Goal: Answer question/provide support: Ask a question

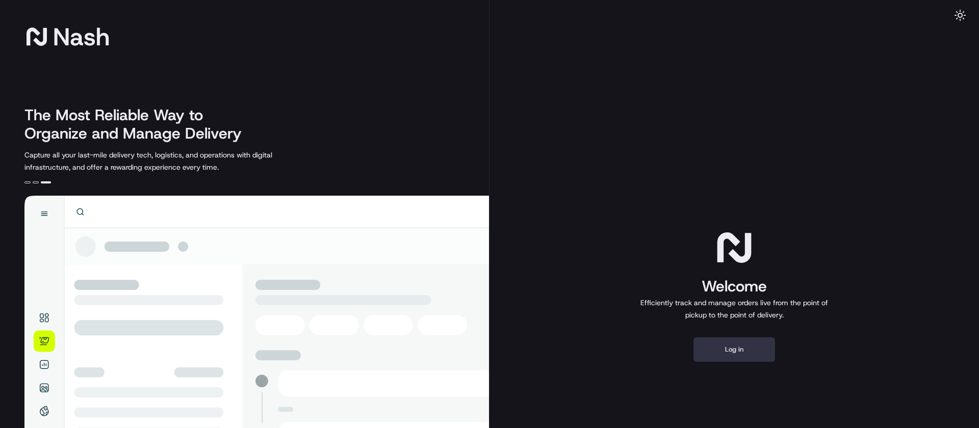
click at [761, 351] on button "Log in" at bounding box center [734, 350] width 82 height 24
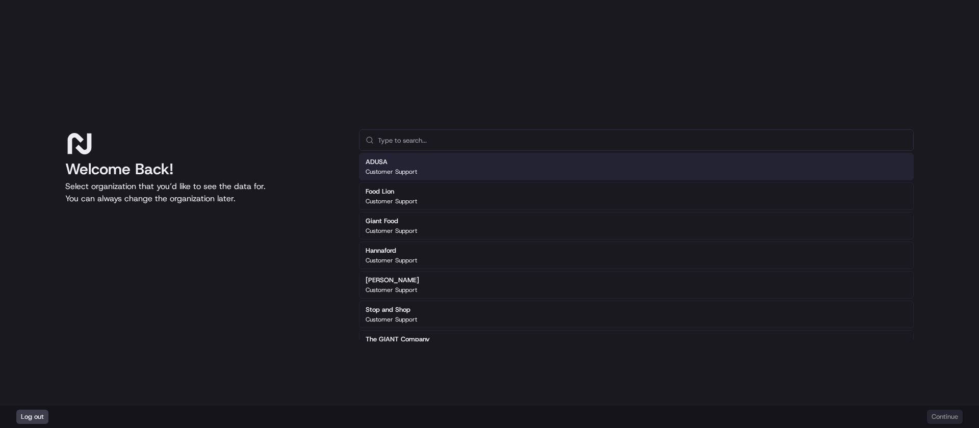
click at [522, 167] on div "ADUSA Customer Support" at bounding box center [636, 167] width 555 height 28
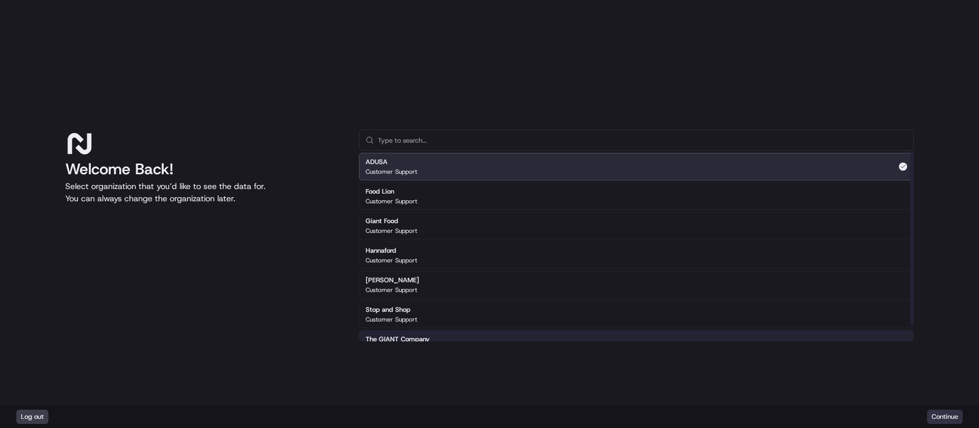
click at [949, 419] on button "Continue" at bounding box center [945, 417] width 36 height 14
